Goal: Information Seeking & Learning: Check status

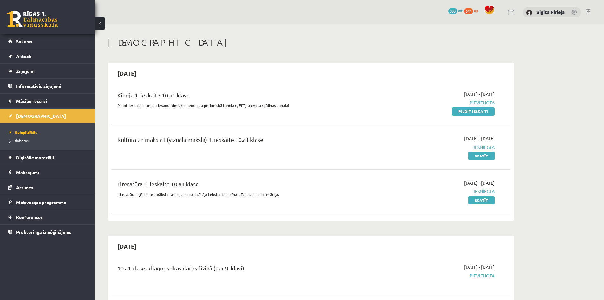
click at [34, 118] on span "[DEMOGRAPHIC_DATA]" at bounding box center [41, 116] width 50 height 6
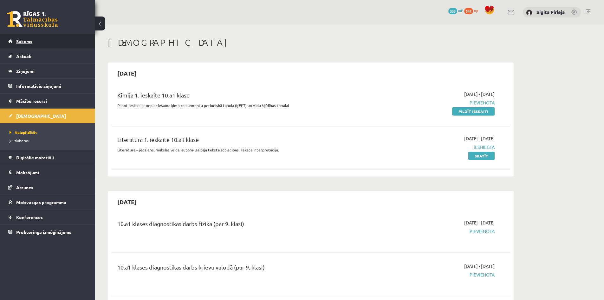
click at [40, 44] on link "Sākums" at bounding box center [47, 41] width 79 height 15
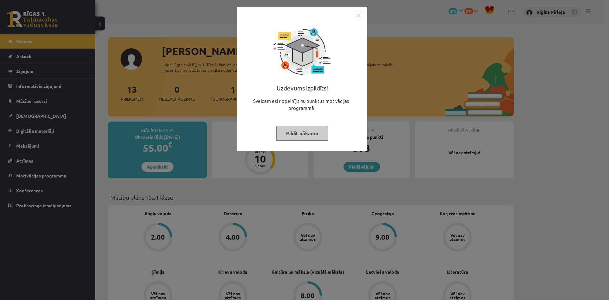
click at [306, 136] on button "Pildīt nākamo" at bounding box center [302, 133] width 52 height 15
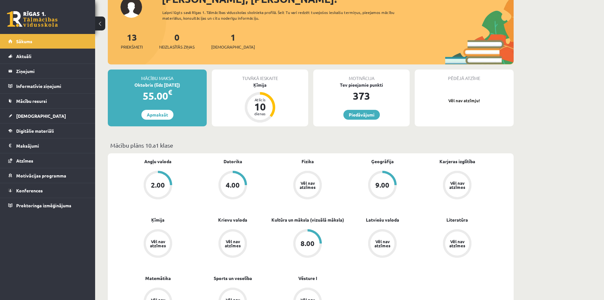
scroll to position [63, 0]
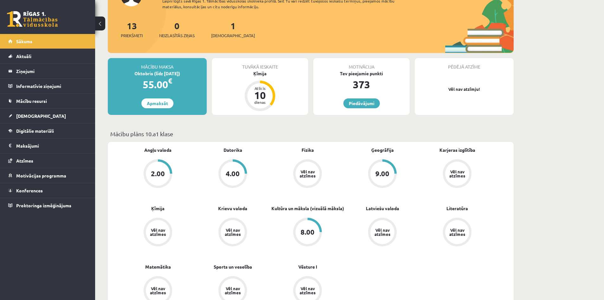
click at [306, 228] on div "8.00" at bounding box center [308, 232] width 24 height 24
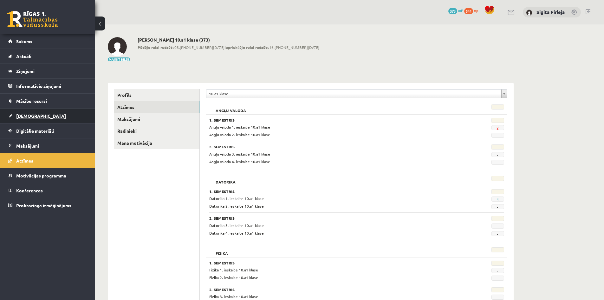
click at [33, 115] on span "[DEMOGRAPHIC_DATA]" at bounding box center [41, 116] width 50 height 6
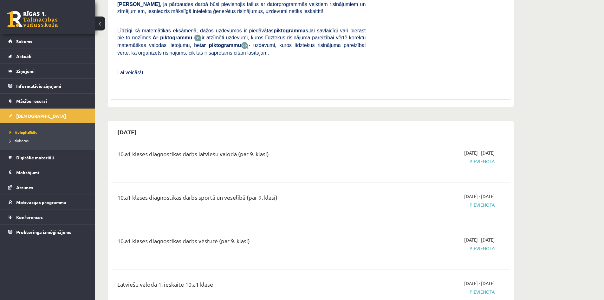
scroll to position [793, 0]
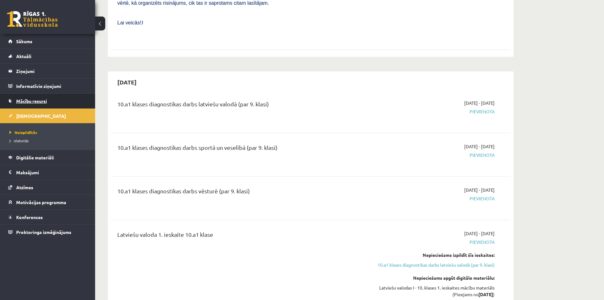
click at [30, 103] on span "Mācību resursi" at bounding box center [31, 101] width 31 height 6
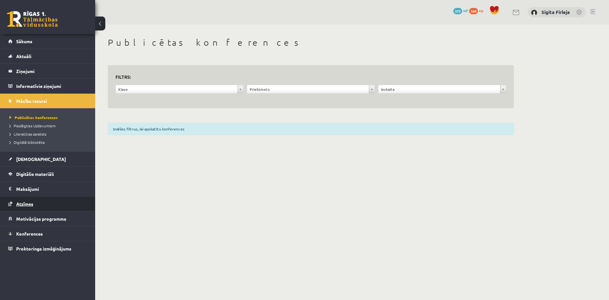
click at [37, 206] on link "Atzīmes" at bounding box center [47, 203] width 79 height 15
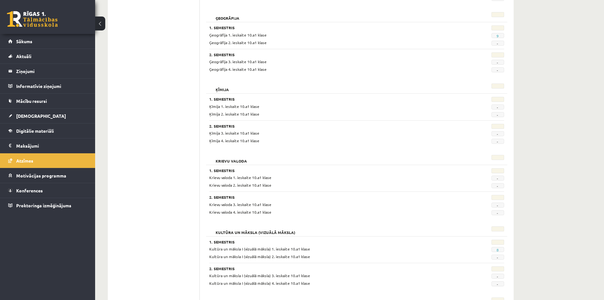
scroll to position [317, 0]
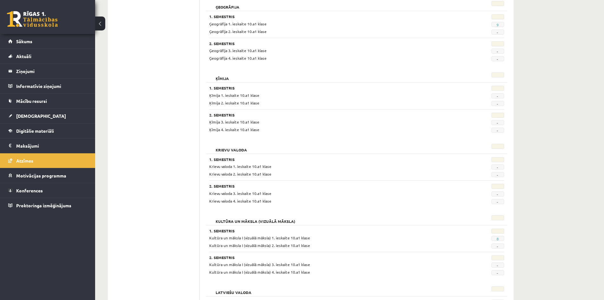
click at [231, 239] on span "Kultūra un māksla I (vizuālā māksla) 1. ieskaite 10.a1 klase" at bounding box center [259, 237] width 101 height 5
click at [230, 244] on span "Kultūra un māksla I (vizuālā māksla) 2. ieskaite 10.a1 klase" at bounding box center [259, 245] width 101 height 5
click at [28, 117] on span "[DEMOGRAPHIC_DATA]" at bounding box center [41, 116] width 50 height 6
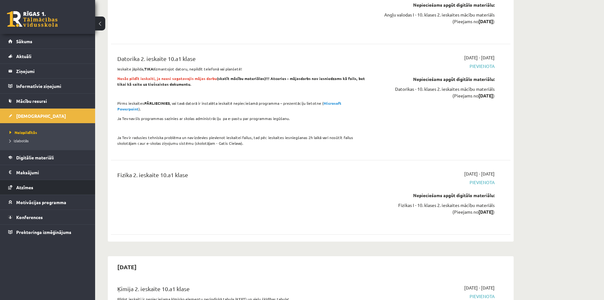
scroll to position [1428, 0]
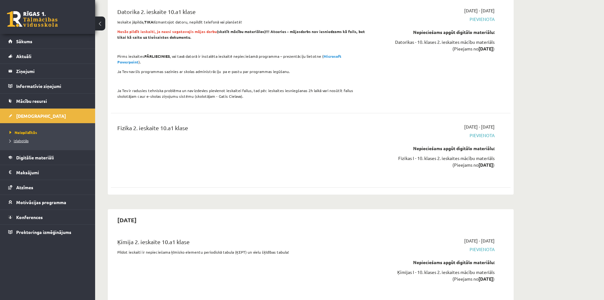
click at [23, 139] on span "Izlabotās" at bounding box center [19, 140] width 19 height 5
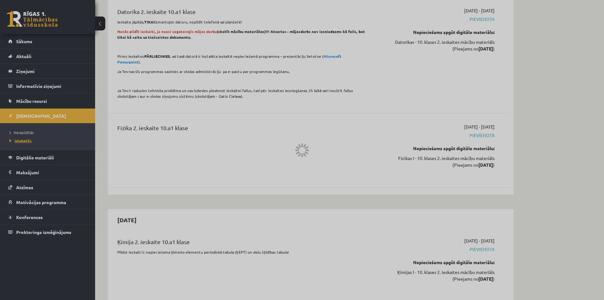
scroll to position [579, 0]
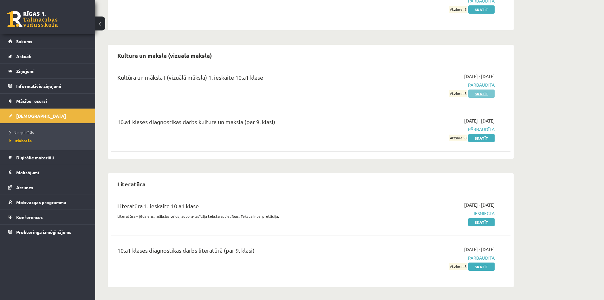
click at [482, 90] on link "Skatīt" at bounding box center [482, 93] width 26 height 8
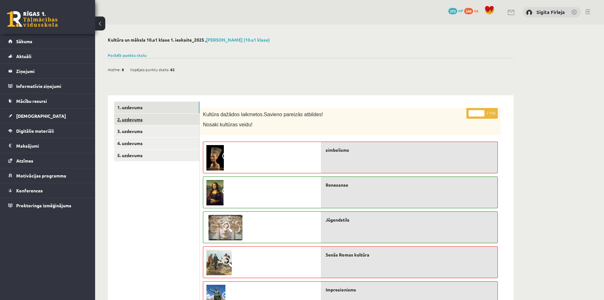
click at [140, 118] on link "2. uzdevums" at bounding box center [156, 120] width 85 height 12
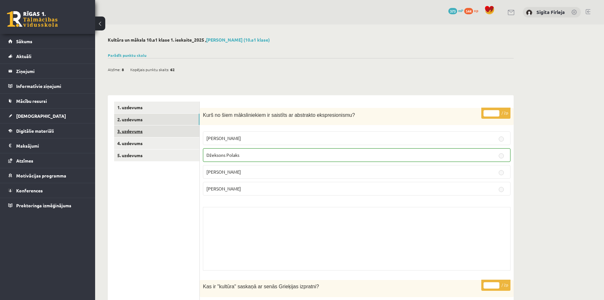
click at [140, 129] on link "3. uzdevums" at bounding box center [156, 131] width 85 height 12
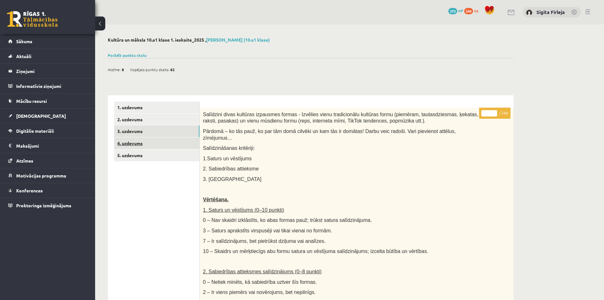
click at [145, 143] on link "4. uzdevums" at bounding box center [156, 143] width 85 height 12
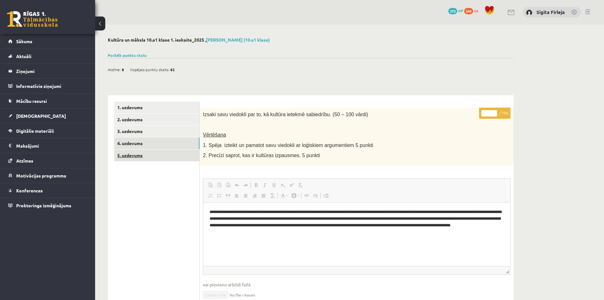
click at [139, 158] on link "5. uzdevums" at bounding box center [156, 155] width 85 height 12
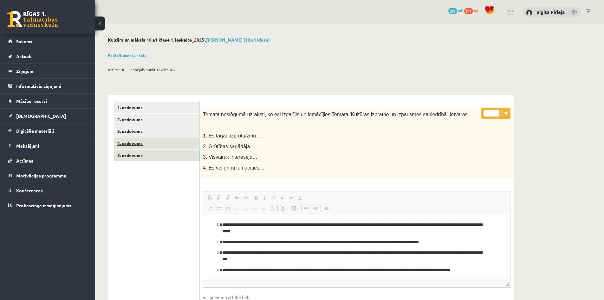
click at [127, 140] on link "4. uzdevums" at bounding box center [156, 143] width 85 height 12
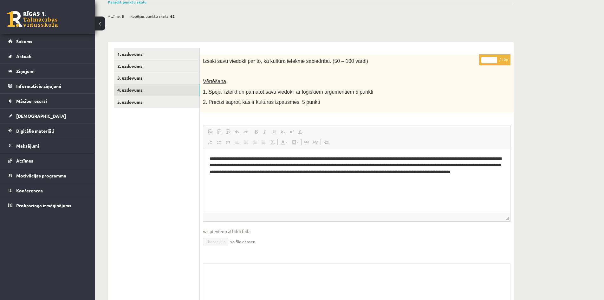
scroll to position [8, 0]
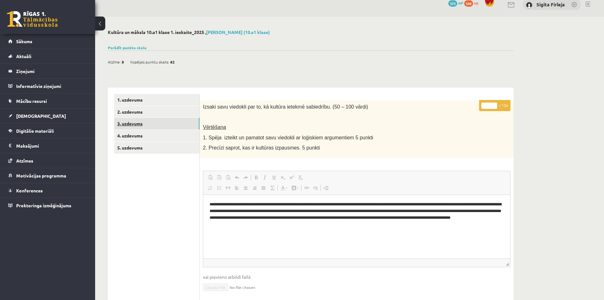
click at [136, 122] on link "3. uzdevums" at bounding box center [156, 124] width 85 height 12
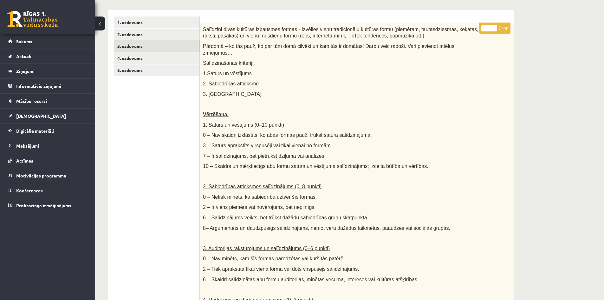
scroll to position [0, 0]
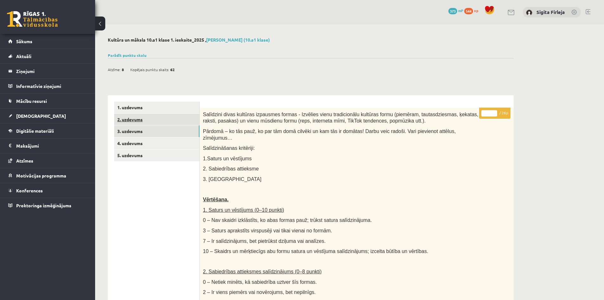
click at [138, 122] on link "2. uzdevums" at bounding box center [156, 120] width 85 height 12
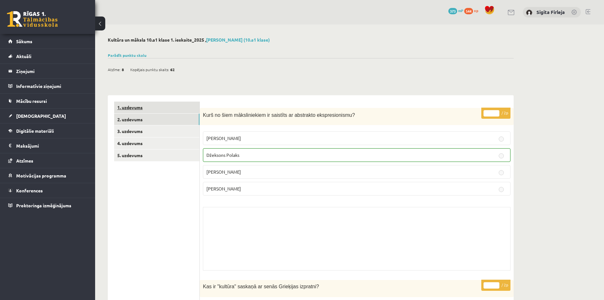
click at [135, 110] on link "1. uzdevums" at bounding box center [156, 108] width 85 height 12
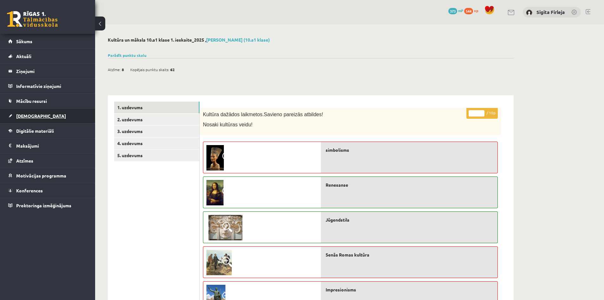
click at [36, 118] on link "[DEMOGRAPHIC_DATA]" at bounding box center [47, 116] width 79 height 15
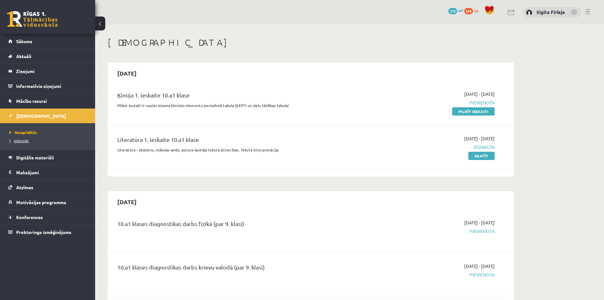
click at [22, 141] on span "Izlabotās" at bounding box center [19, 140] width 19 height 5
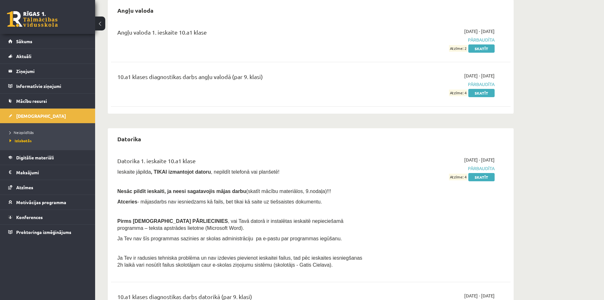
scroll to position [63, 0]
click at [481, 177] on link "Skatīt" at bounding box center [482, 176] width 26 height 8
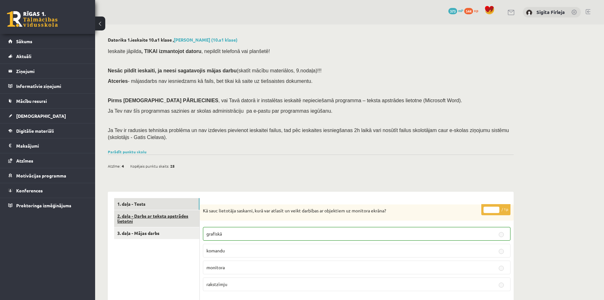
click at [151, 218] on link "2. daļa - Darbs ar teksta apstrādes lietotni" at bounding box center [156, 218] width 85 height 17
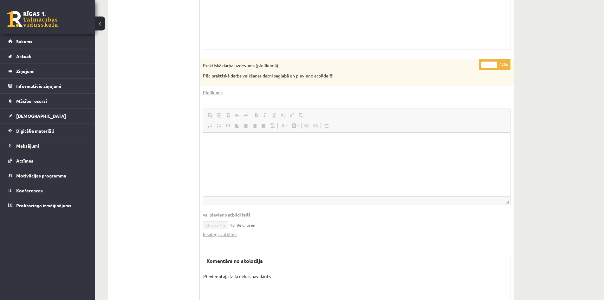
scroll to position [309, 0]
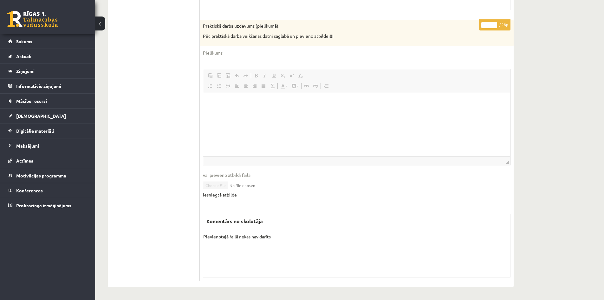
click at [224, 193] on link "Iesniegtā atbilde" at bounding box center [220, 194] width 34 height 7
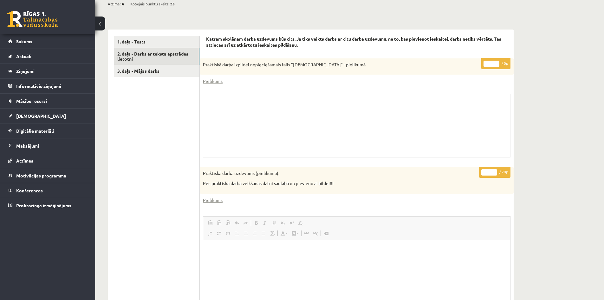
scroll to position [151, 0]
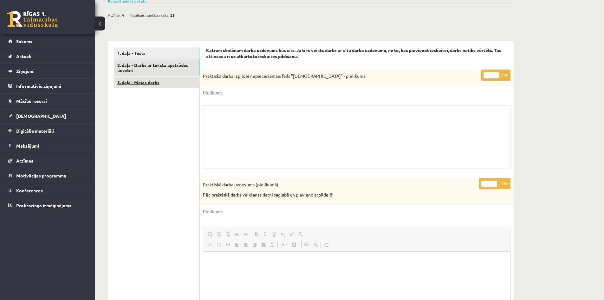
click at [145, 82] on link "3. daļa - Mājas darbs" at bounding box center [156, 82] width 85 height 12
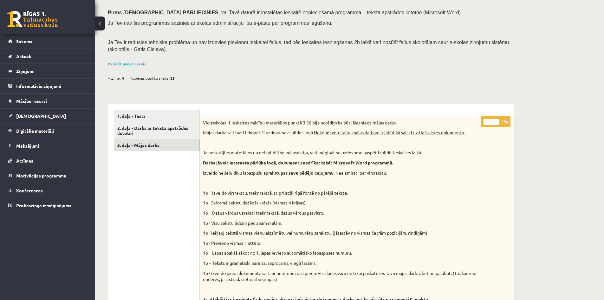
scroll to position [27, 0]
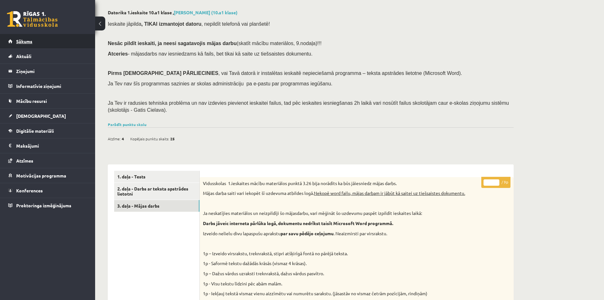
click at [28, 43] on span "Sākums" at bounding box center [24, 41] width 16 height 6
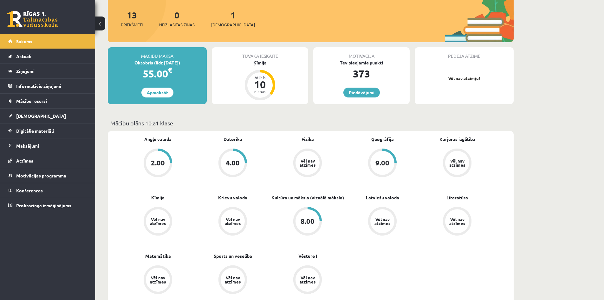
scroll to position [127, 0]
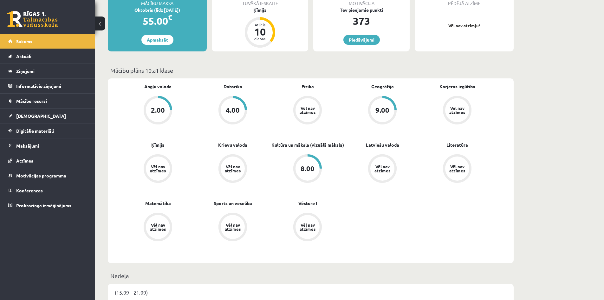
click at [382, 107] on div "9.00" at bounding box center [383, 110] width 14 height 7
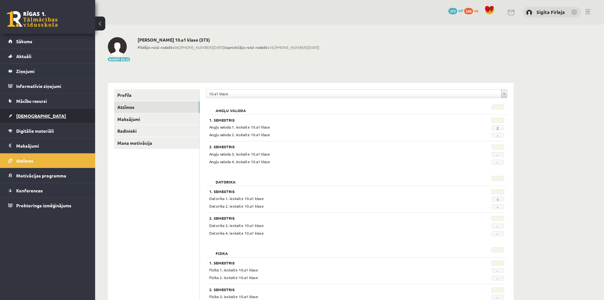
click at [35, 115] on span "[DEMOGRAPHIC_DATA]" at bounding box center [41, 116] width 50 height 6
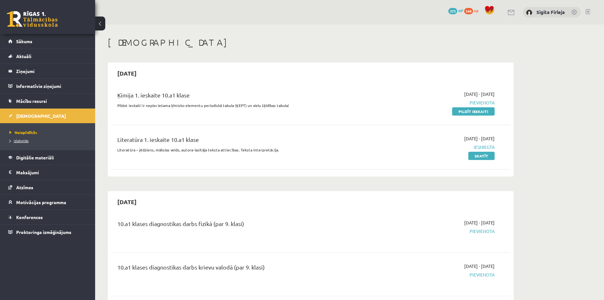
click at [19, 139] on span "Izlabotās" at bounding box center [19, 140] width 19 height 5
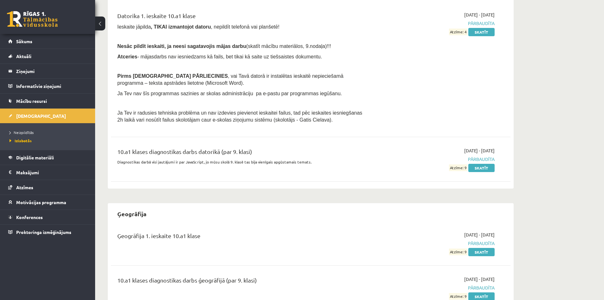
scroll to position [286, 0]
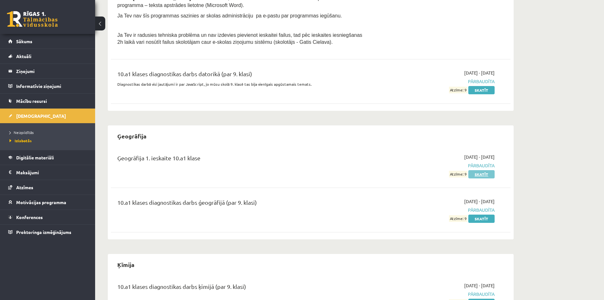
click at [483, 173] on link "Skatīt" at bounding box center [482, 174] width 26 height 8
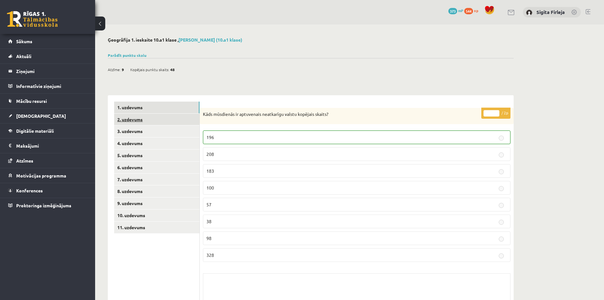
click at [147, 119] on link "2. uzdevums" at bounding box center [156, 120] width 85 height 12
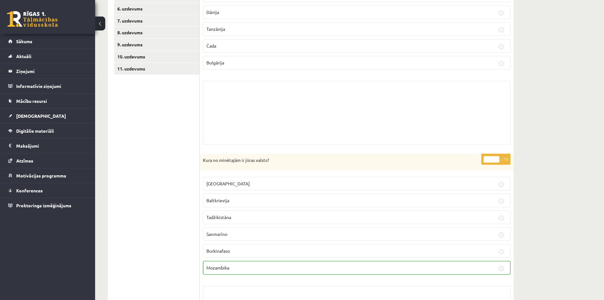
scroll to position [32, 0]
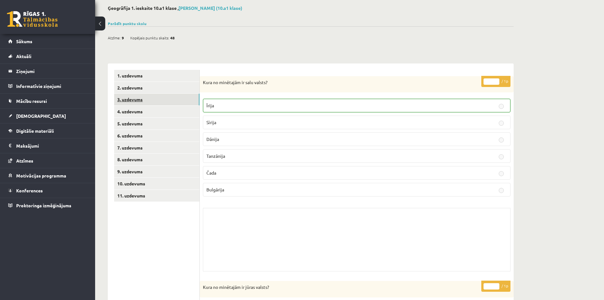
click at [137, 98] on link "3. uzdevums" at bounding box center [156, 100] width 85 height 12
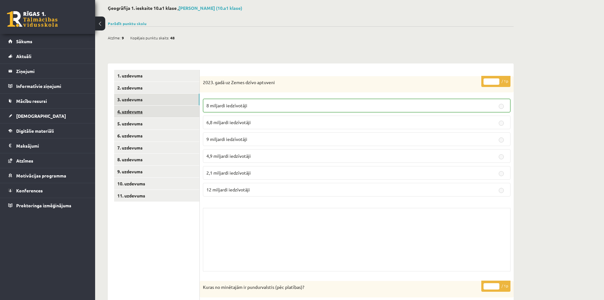
click at [134, 111] on link "4. uzdevums" at bounding box center [156, 112] width 85 height 12
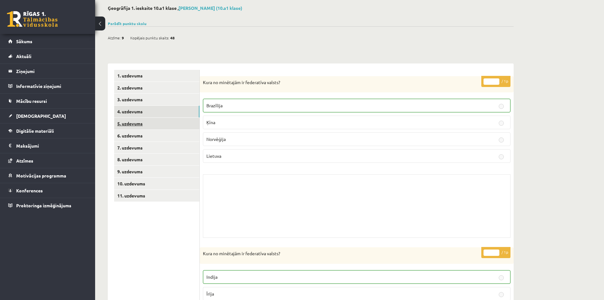
click at [138, 126] on link "5. uzdevums" at bounding box center [156, 124] width 85 height 12
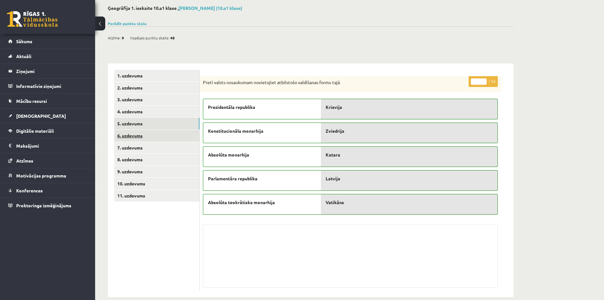
click at [138, 137] on link "6. uzdevums" at bounding box center [156, 136] width 85 height 12
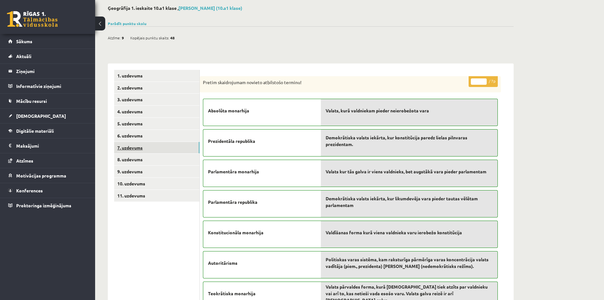
click at [139, 150] on link "7. uzdevums" at bounding box center [156, 148] width 85 height 12
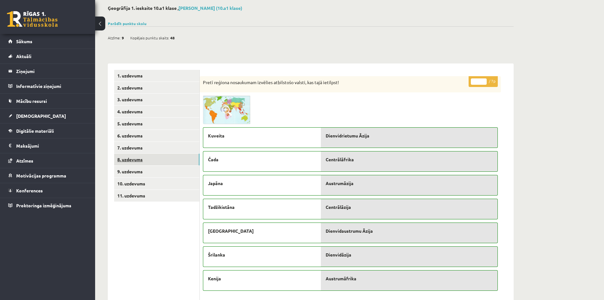
click at [140, 162] on link "8. uzdevums" at bounding box center [156, 160] width 85 height 12
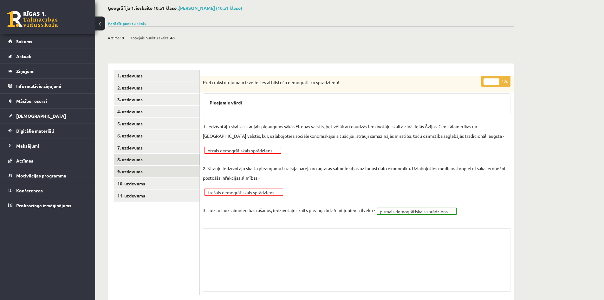
click at [134, 171] on link "9. uzdevums" at bounding box center [156, 172] width 85 height 12
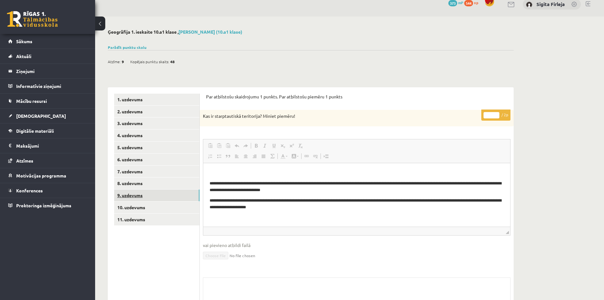
scroll to position [0, 0]
click at [131, 196] on link "9. uzdevums" at bounding box center [156, 195] width 85 height 12
click at [133, 207] on link "10. uzdevums" at bounding box center [156, 207] width 85 height 12
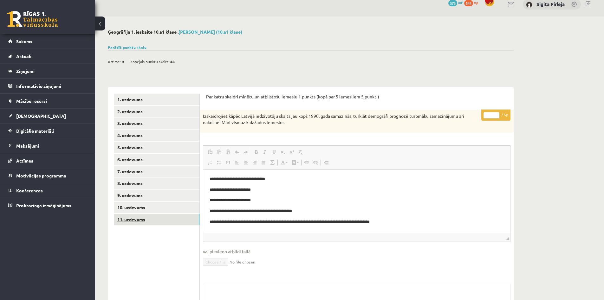
click at [138, 222] on link "11. uzdevums" at bounding box center [156, 220] width 85 height 12
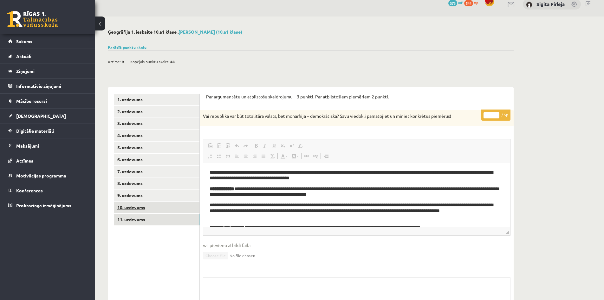
click at [138, 206] on link "10. uzdevums" at bounding box center [156, 207] width 85 height 12
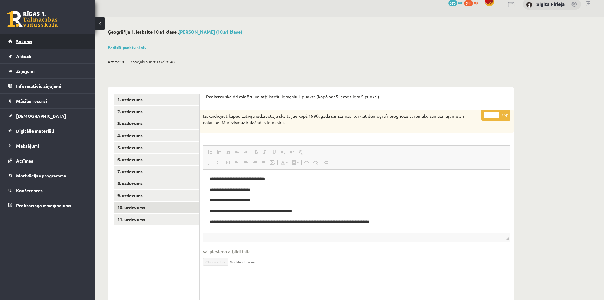
click at [26, 38] on link "Sākums" at bounding box center [47, 41] width 79 height 15
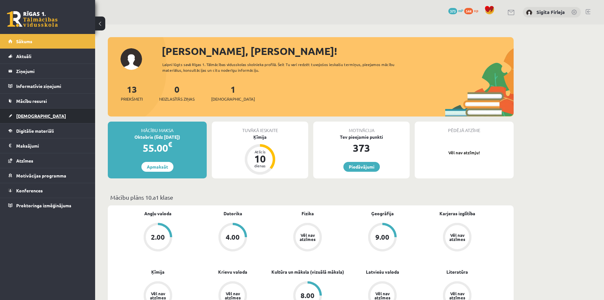
click at [32, 118] on link "[DEMOGRAPHIC_DATA]" at bounding box center [47, 116] width 79 height 15
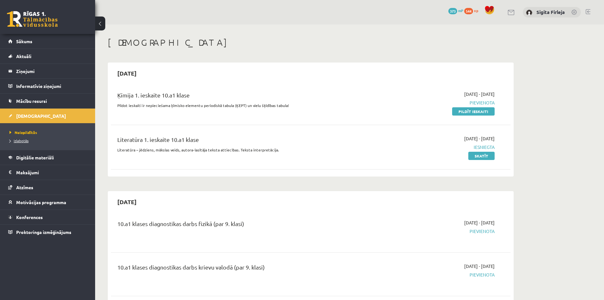
click at [21, 141] on span "Izlabotās" at bounding box center [19, 140] width 19 height 5
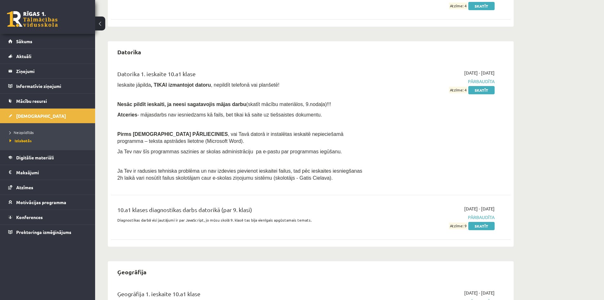
scroll to position [190, 0]
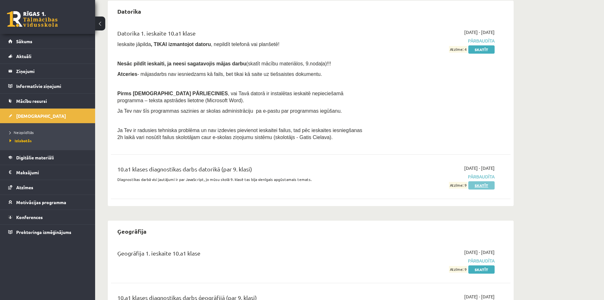
click at [479, 184] on link "Skatīt" at bounding box center [482, 185] width 26 height 8
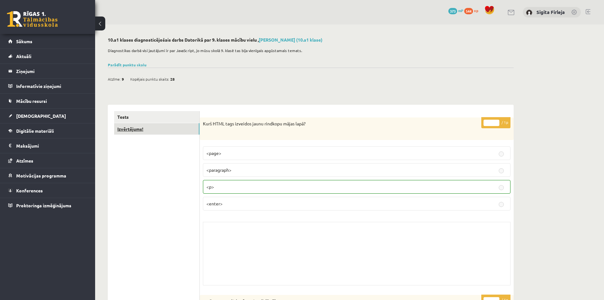
click at [136, 130] on link "Izvērtējums!" at bounding box center [156, 129] width 85 height 12
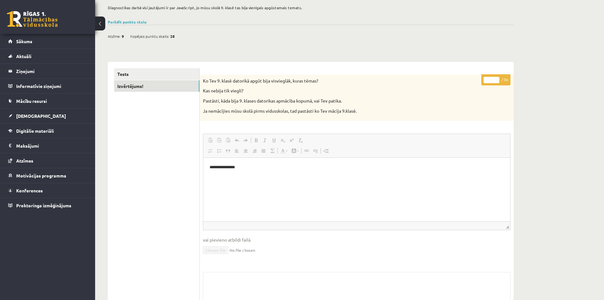
scroll to position [32, 0]
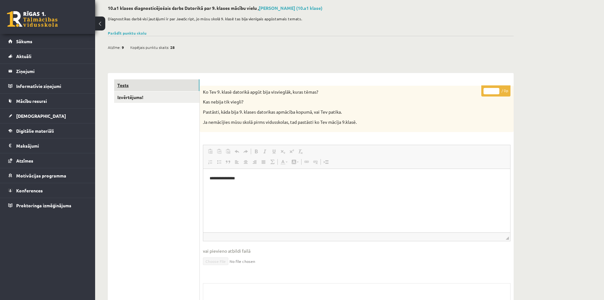
click at [122, 83] on link "Tests" at bounding box center [156, 85] width 85 height 12
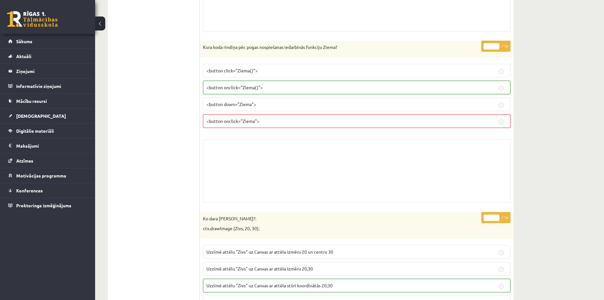
scroll to position [4569, 0]
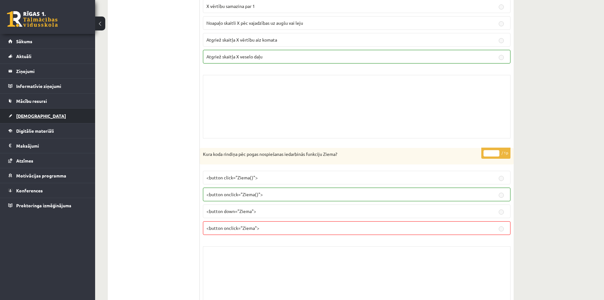
click at [24, 116] on span "[DEMOGRAPHIC_DATA]" at bounding box center [41, 116] width 50 height 6
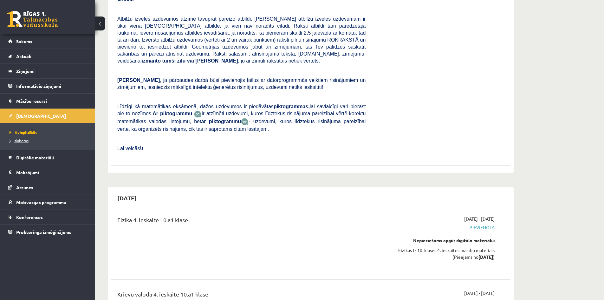
click at [25, 141] on span "Izlabotās" at bounding box center [19, 140] width 19 height 5
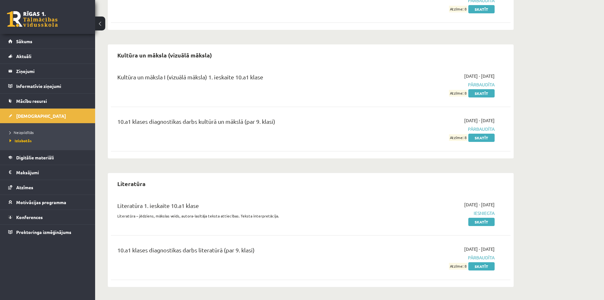
scroll to position [579, 0]
click at [481, 94] on link "Skatīt" at bounding box center [482, 93] width 26 height 8
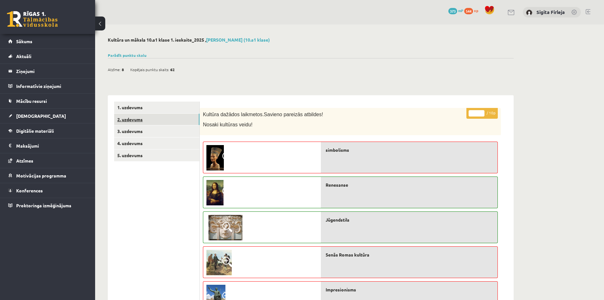
click at [148, 122] on link "2. uzdevums" at bounding box center [156, 120] width 85 height 12
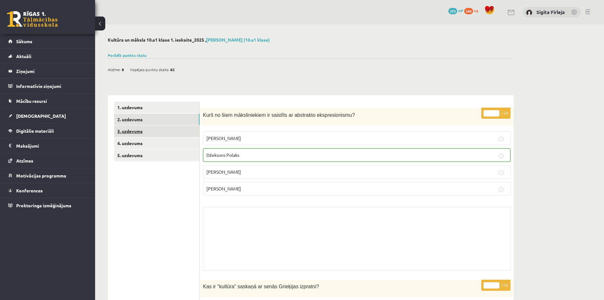
click at [137, 130] on link "3. uzdevums" at bounding box center [156, 131] width 85 height 12
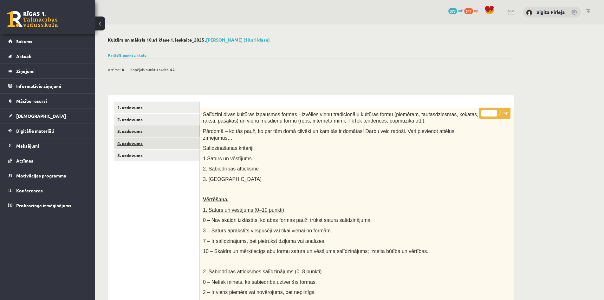
click at [130, 146] on link "4. uzdevums" at bounding box center [156, 143] width 85 height 12
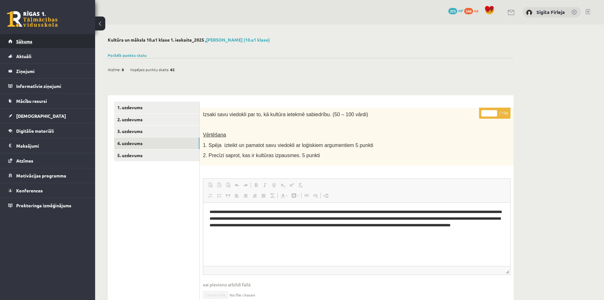
click at [15, 38] on link "Sākums" at bounding box center [47, 41] width 79 height 15
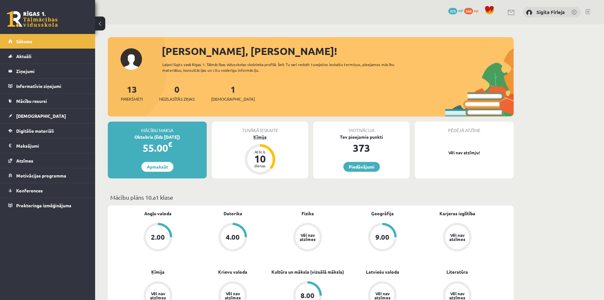
click at [262, 154] on div "10" at bounding box center [260, 159] width 19 height 10
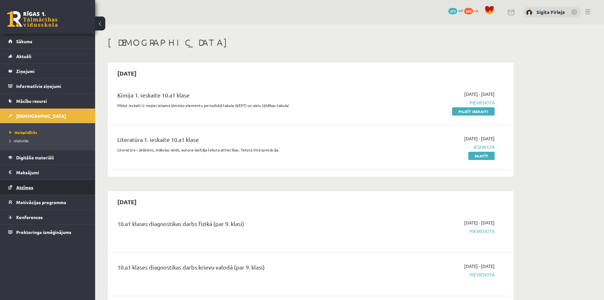
click at [45, 186] on link "Atzīmes" at bounding box center [47, 187] width 79 height 15
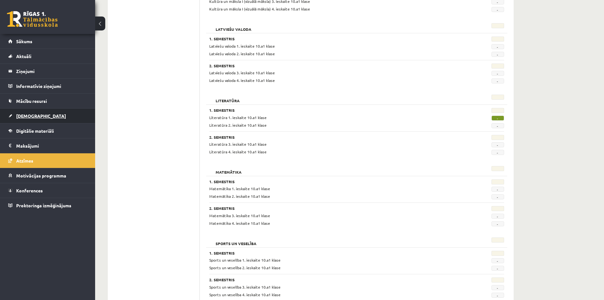
scroll to position [454, 0]
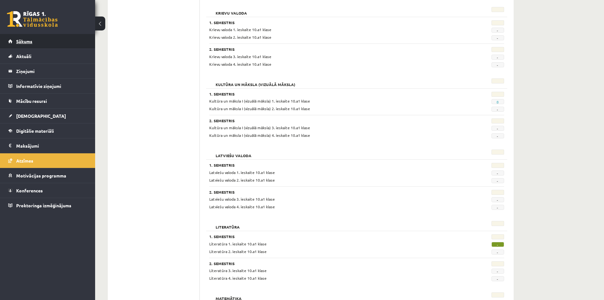
click at [23, 39] on span "Sākums" at bounding box center [24, 41] width 16 height 6
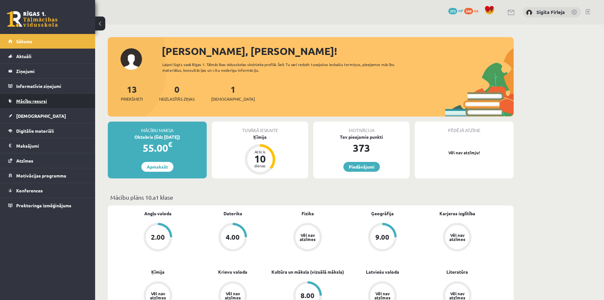
click at [43, 102] on span "Mācību resursi" at bounding box center [31, 101] width 31 height 6
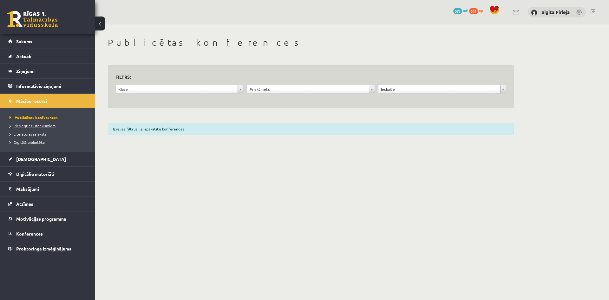
click at [37, 124] on span "Pieslēgties Uzdevumiem" at bounding box center [33, 125] width 46 height 5
click at [33, 133] on span "Literatūras saraksts" at bounding box center [28, 133] width 37 height 5
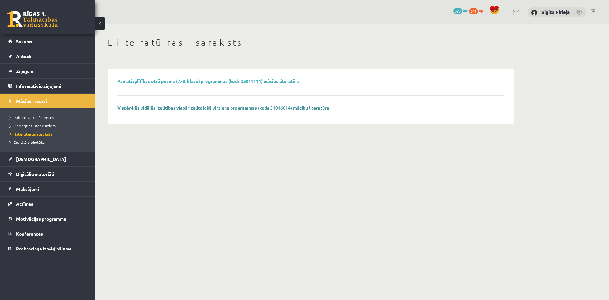
click at [252, 109] on link "Vispārējās vidējās izglītības vispārizglītojošā virziena programmas (kods 31016…" at bounding box center [223, 108] width 212 height 6
